Goal: Information Seeking & Learning: Learn about a topic

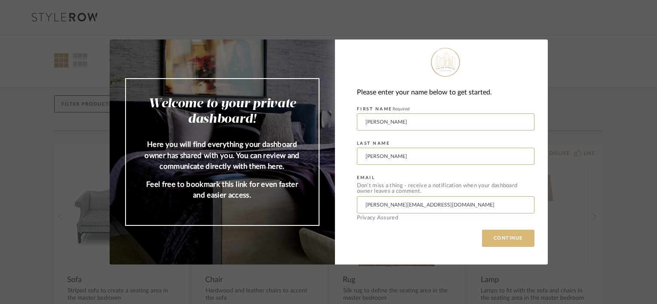
click at [505, 236] on button "CONTINUE" at bounding box center [508, 238] width 52 height 17
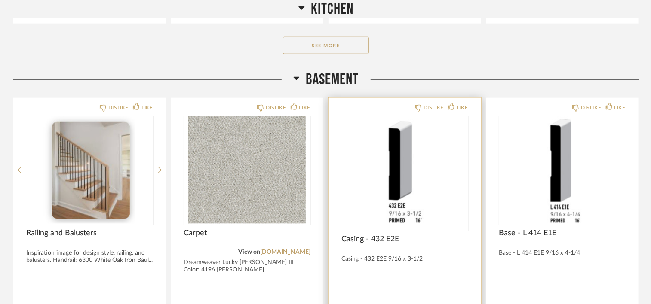
scroll to position [430, 0]
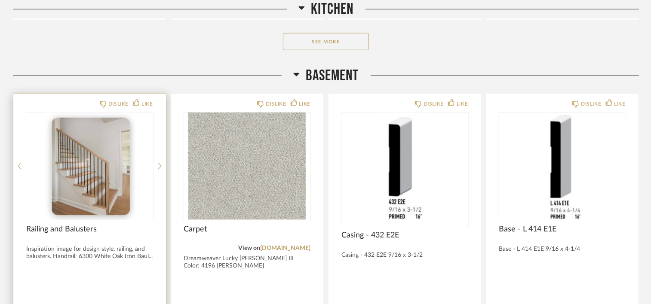
click at [113, 196] on div at bounding box center [89, 166] width 127 height 107
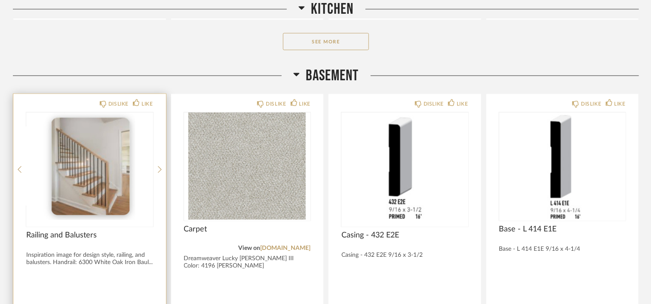
click at [90, 189] on img "0" at bounding box center [89, 166] width 127 height 107
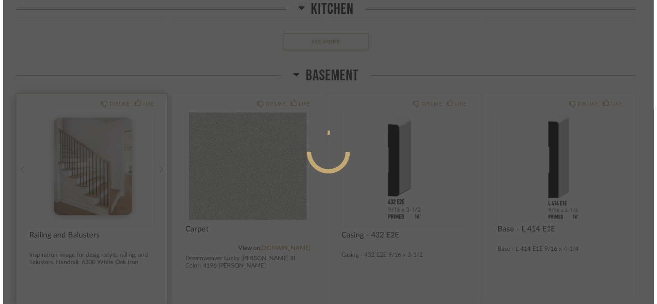
scroll to position [0, 0]
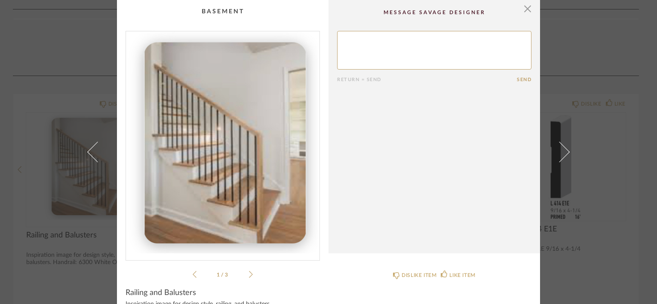
click at [249, 273] on icon at bounding box center [251, 275] width 4 height 8
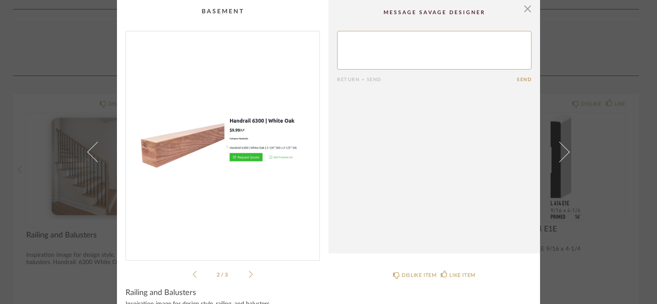
click at [249, 273] on icon at bounding box center [251, 275] width 4 height 8
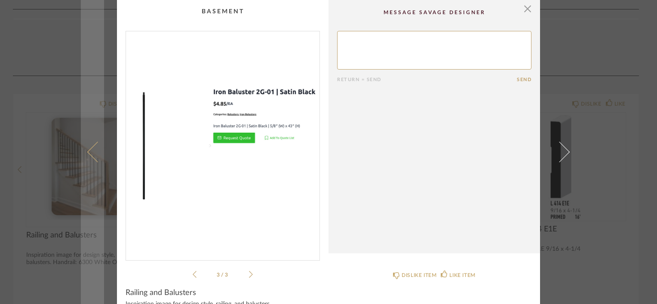
click at [84, 271] on link at bounding box center [92, 152] width 23 height 304
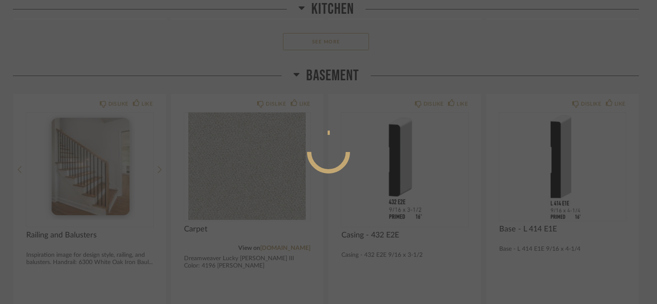
click at [407, 34] on div at bounding box center [328, 152] width 657 height 304
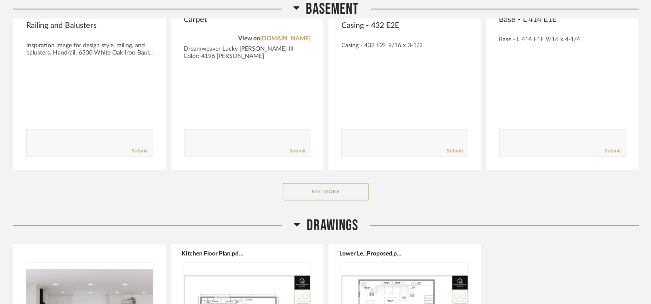
scroll to position [645, 0]
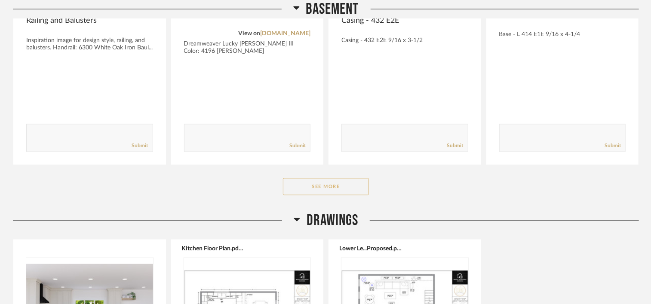
click at [337, 188] on button "See More" at bounding box center [326, 186] width 86 height 17
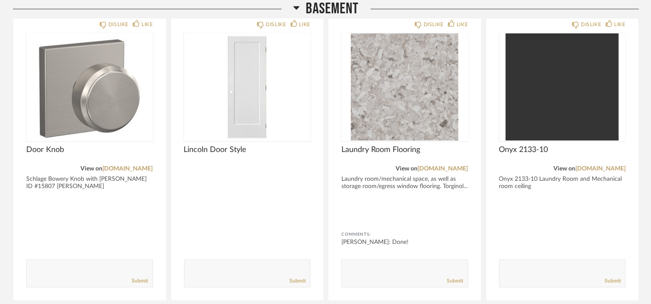
scroll to position [731, 0]
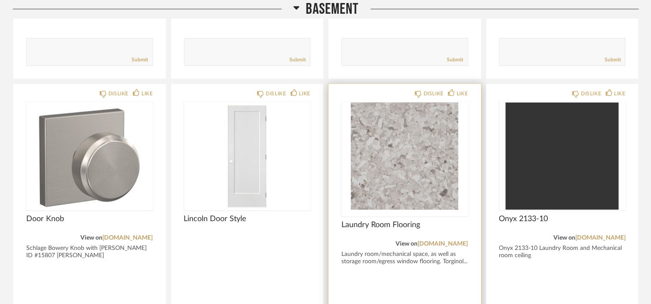
click at [0, 0] on img at bounding box center [0, 0] width 0 height 0
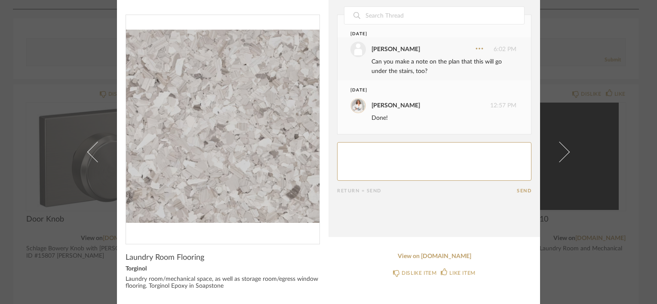
scroll to position [17, 0]
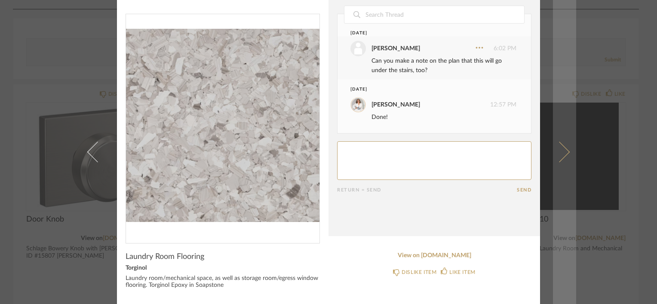
click at [561, 155] on span at bounding box center [559, 152] width 21 height 21
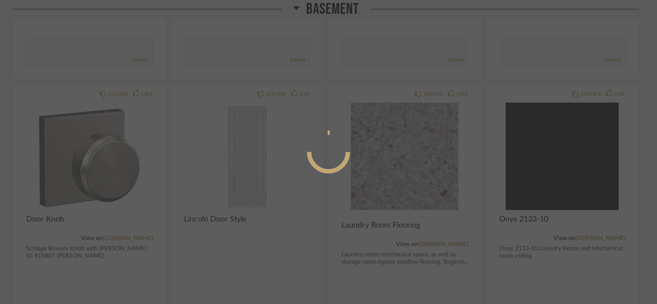
scroll to position [0, 0]
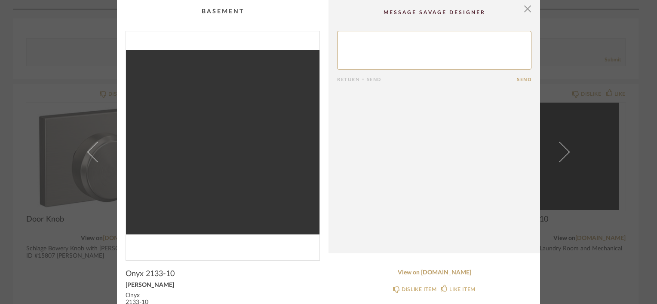
click at [561, 155] on span at bounding box center [559, 152] width 21 height 21
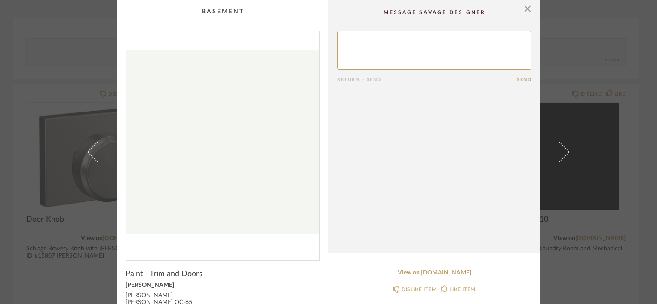
click at [597, 48] on div "× Return = Send Send Paint - Trim and Doors [PERSON_NAME] [PERSON_NAME] [PERSON…" at bounding box center [328, 152] width 657 height 304
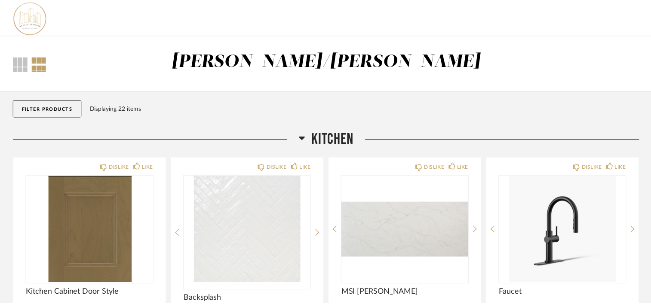
scroll to position [731, 0]
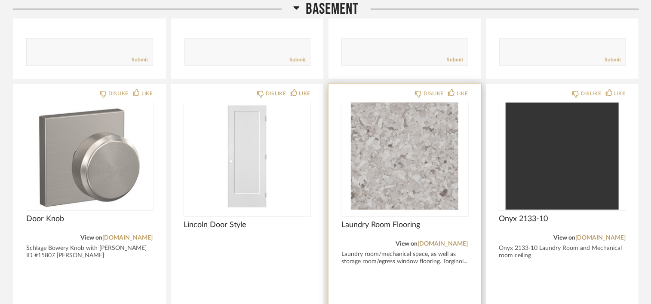
click at [417, 209] on img "0" at bounding box center [404, 156] width 127 height 107
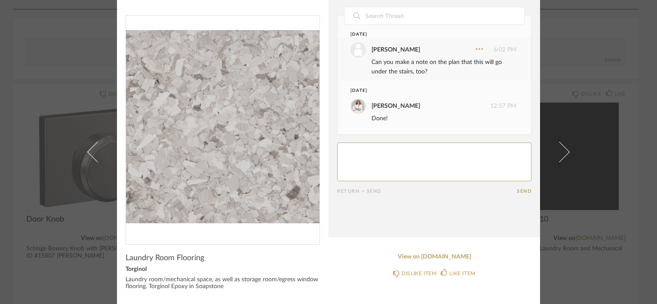
scroll to position [17, 0]
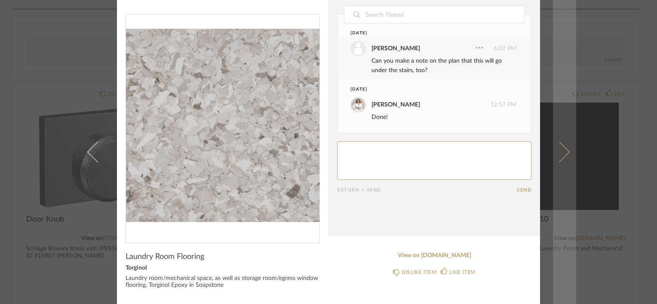
click at [566, 162] on link at bounding box center [564, 152] width 23 height 304
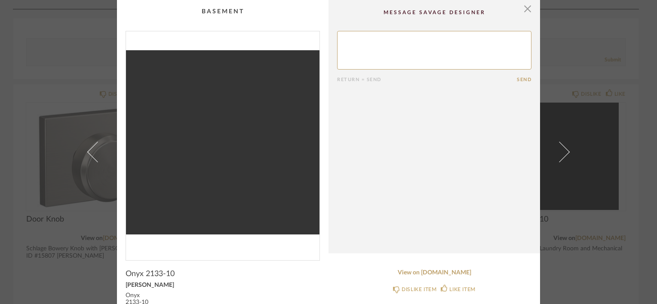
click at [566, 162] on link at bounding box center [564, 152] width 23 height 304
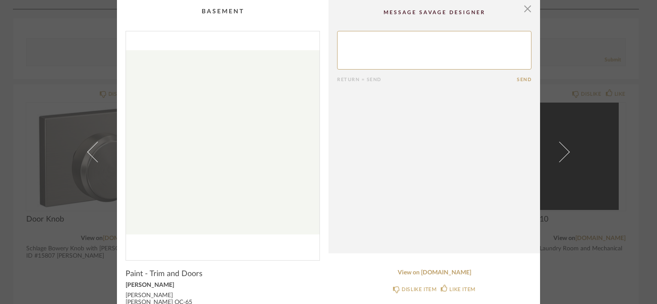
click at [587, 65] on div "× Return = Send Send Paint - Trim and Doors [PERSON_NAME] [PERSON_NAME] [PERSON…" at bounding box center [328, 152] width 657 height 304
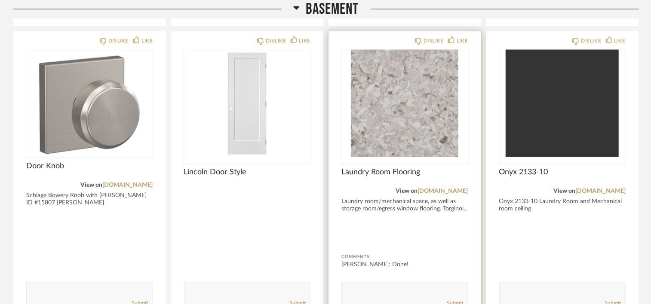
scroll to position [817, 0]
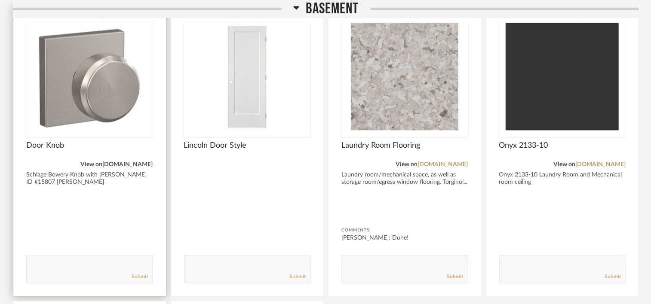
click at [126, 162] on link "[DOMAIN_NAME]" at bounding box center [128, 165] width 50 height 6
